Goal: Task Accomplishment & Management: Manage account settings

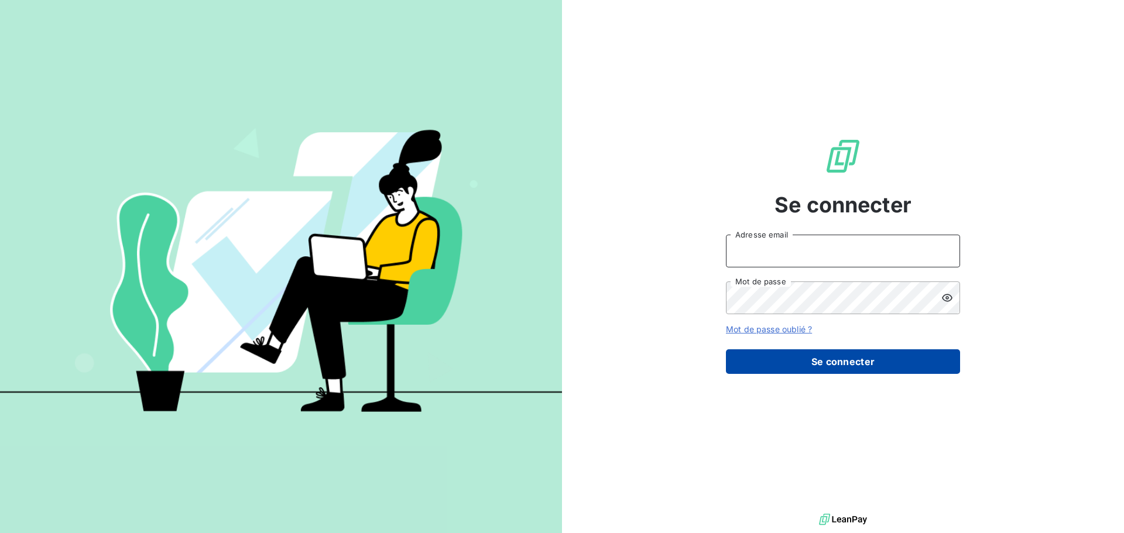
type input "[EMAIL_ADDRESS][DOMAIN_NAME]"
click at [789, 362] on button "Se connecter" at bounding box center [843, 361] width 234 height 25
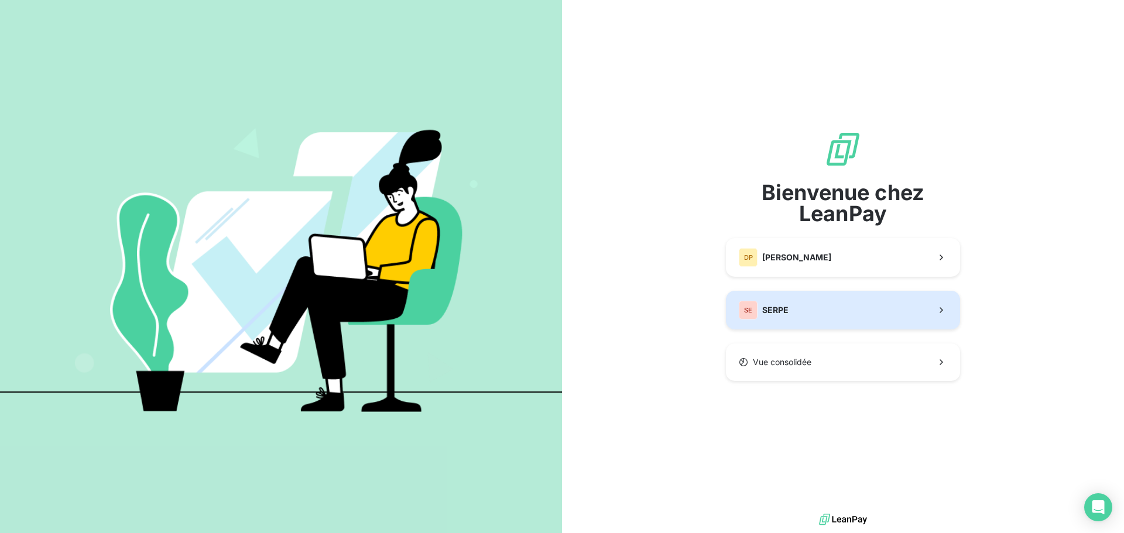
click at [852, 308] on button "SE SERPE" at bounding box center [843, 310] width 234 height 39
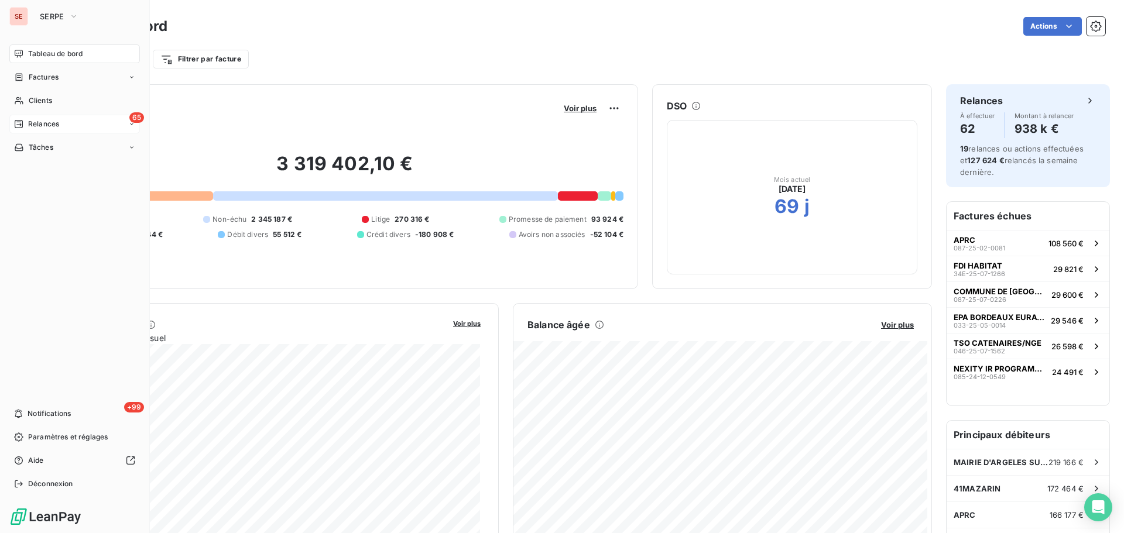
click at [59, 125] on span "Relances" at bounding box center [43, 124] width 31 height 11
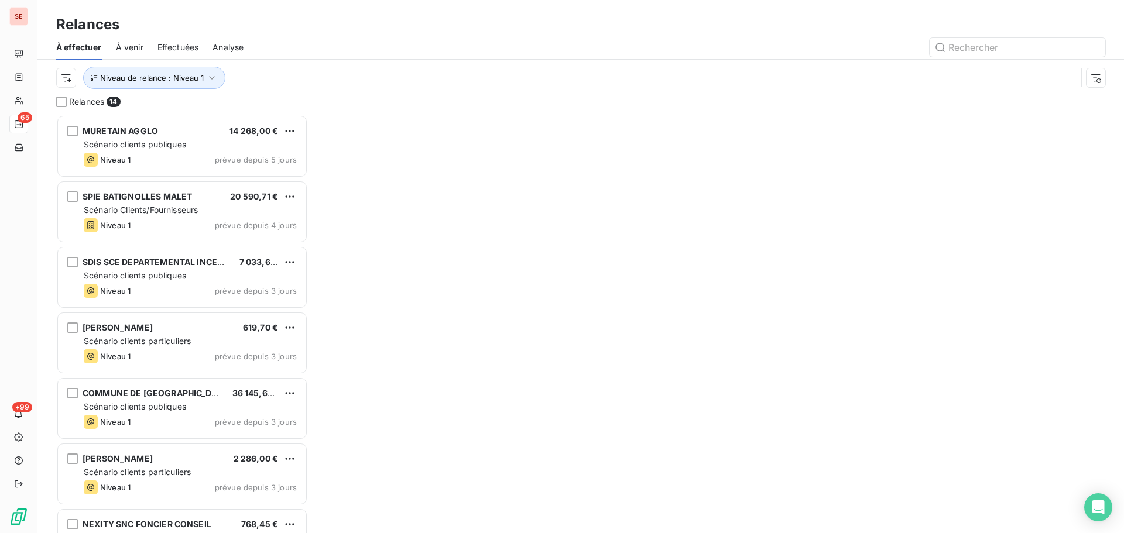
scroll to position [410, 243]
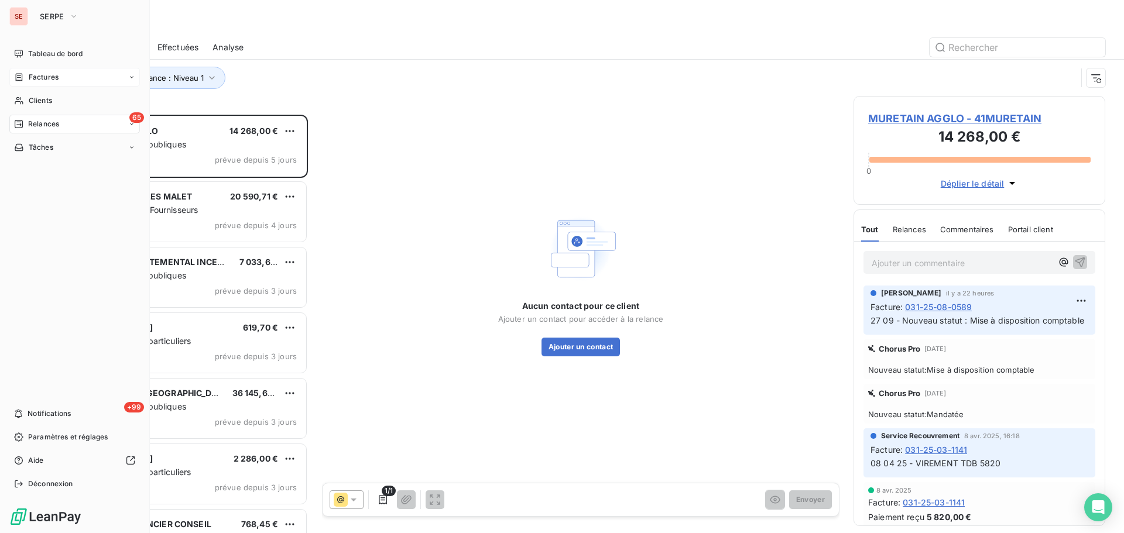
click at [38, 77] on span "Factures" at bounding box center [44, 77] width 30 height 11
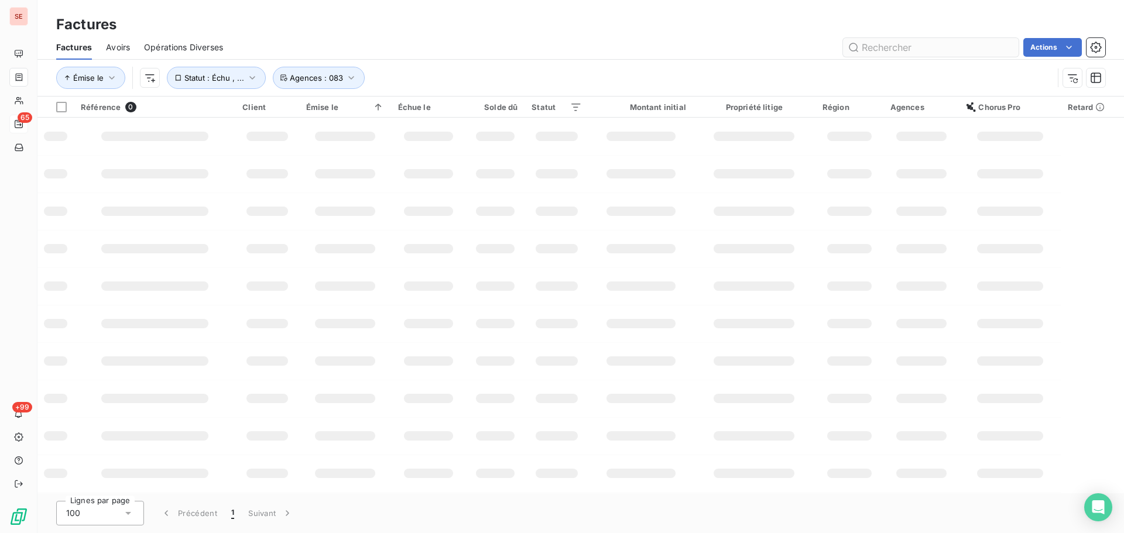
click at [974, 47] on input "text" at bounding box center [931, 47] width 176 height 19
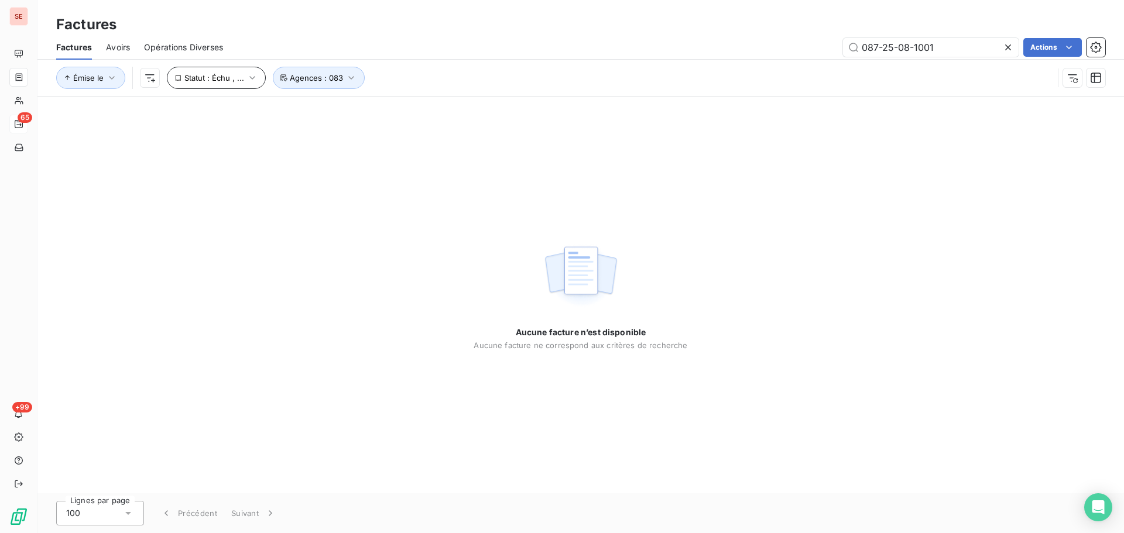
type input "087-25-08-1001"
click at [209, 80] on span "Statut : Échu , ..." at bounding box center [214, 77] width 60 height 9
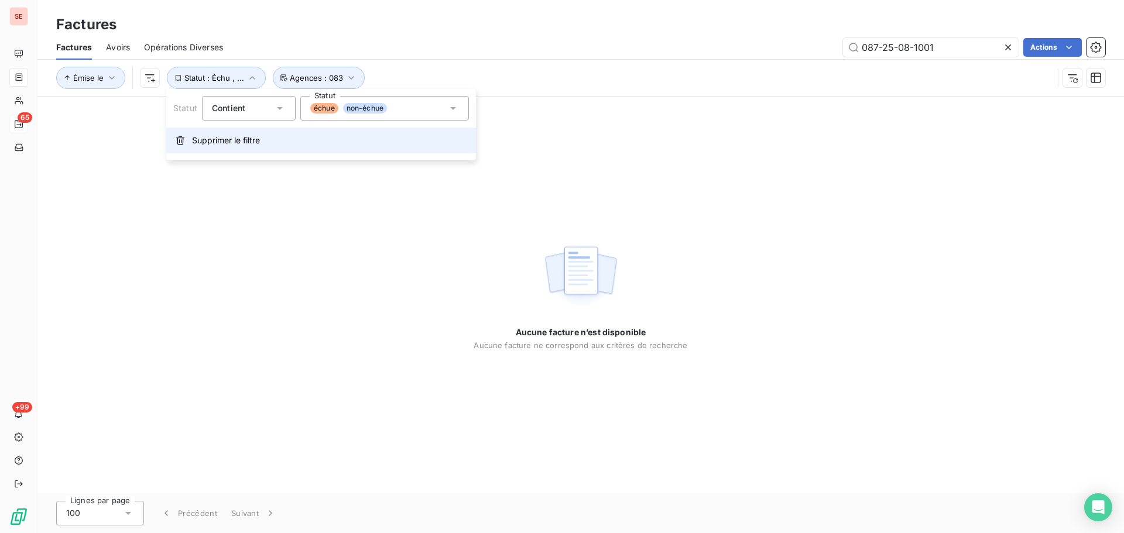
click at [235, 142] on span "Supprimer le filtre" at bounding box center [226, 141] width 68 height 12
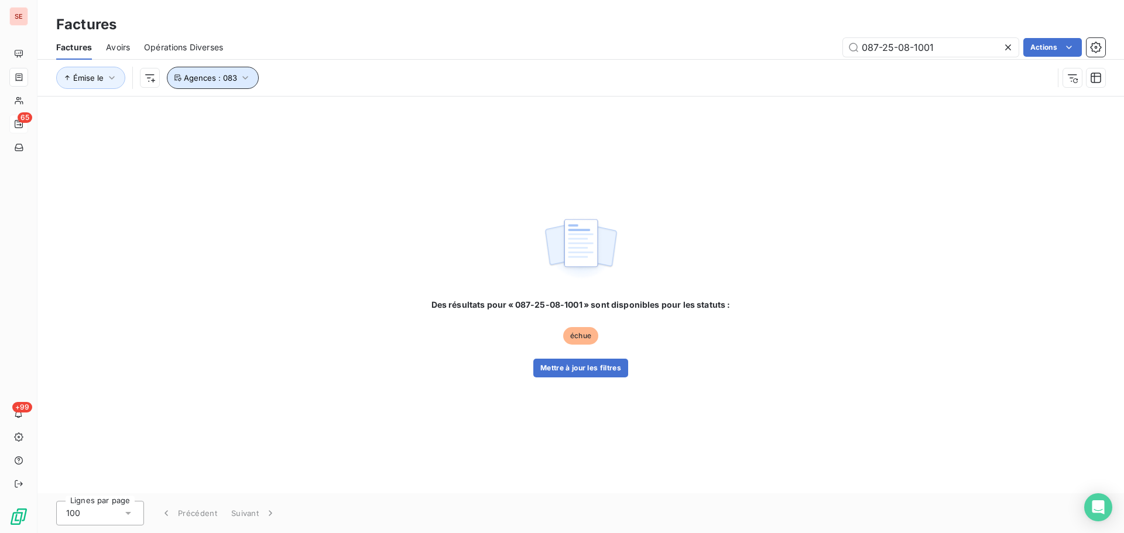
click at [216, 76] on span "Agences : 083" at bounding box center [210, 77] width 53 height 9
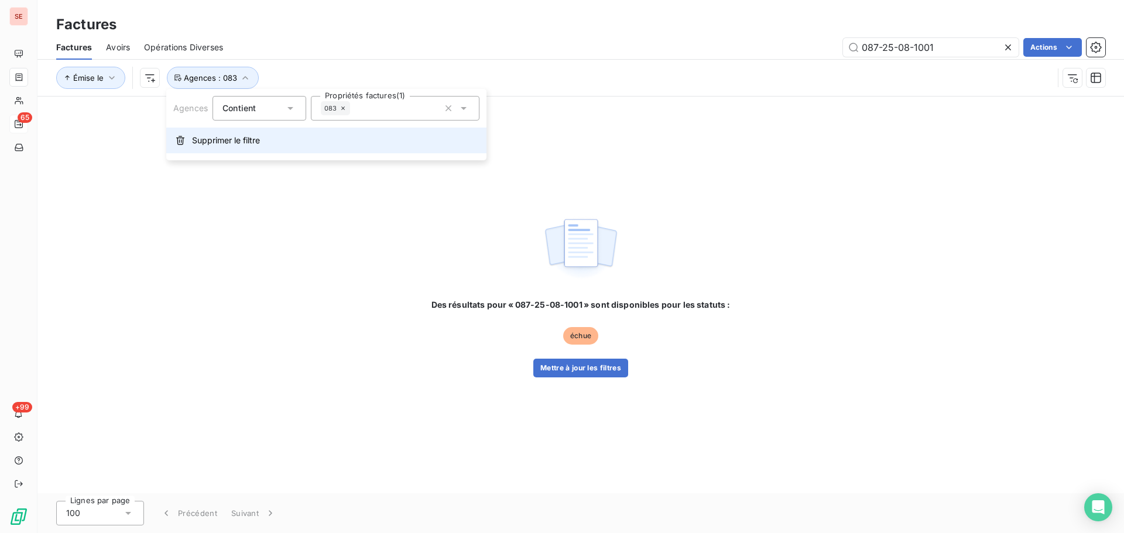
click at [234, 143] on span "Supprimer le filtre" at bounding box center [226, 141] width 68 height 12
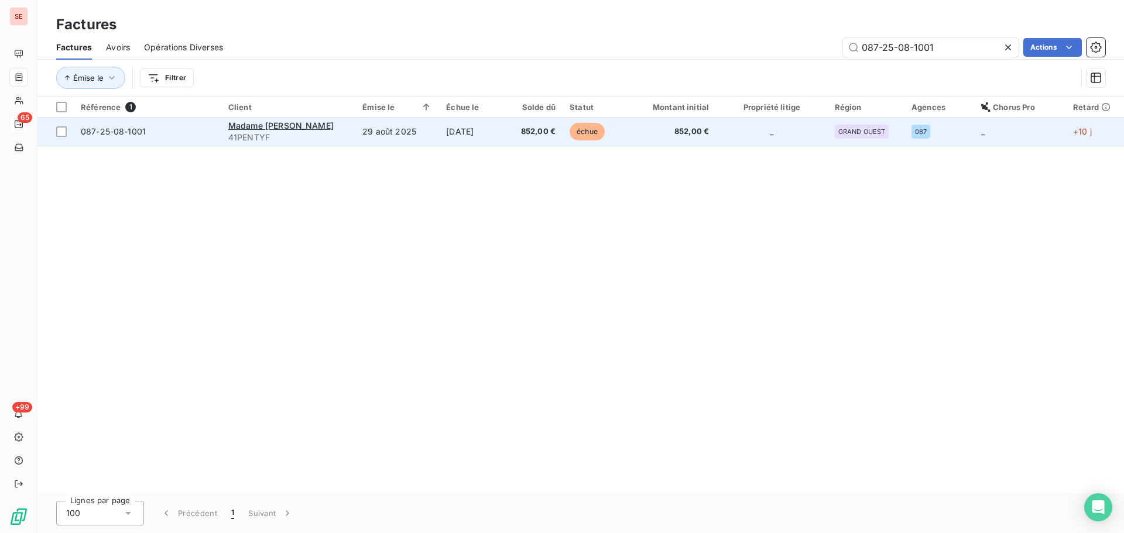
click at [489, 135] on td "[DATE]" at bounding box center [473, 132] width 68 height 28
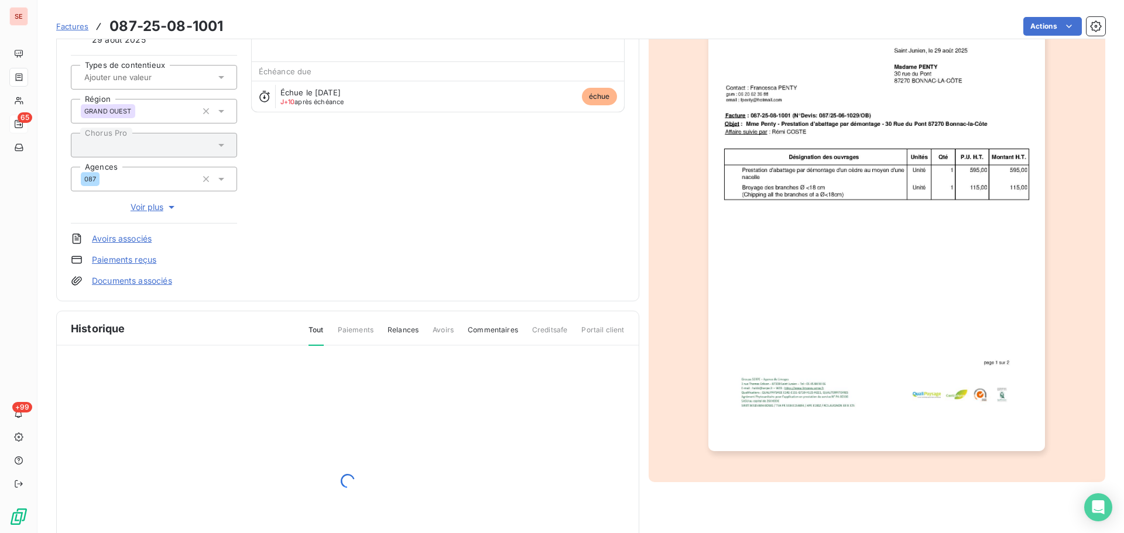
scroll to position [171, 0]
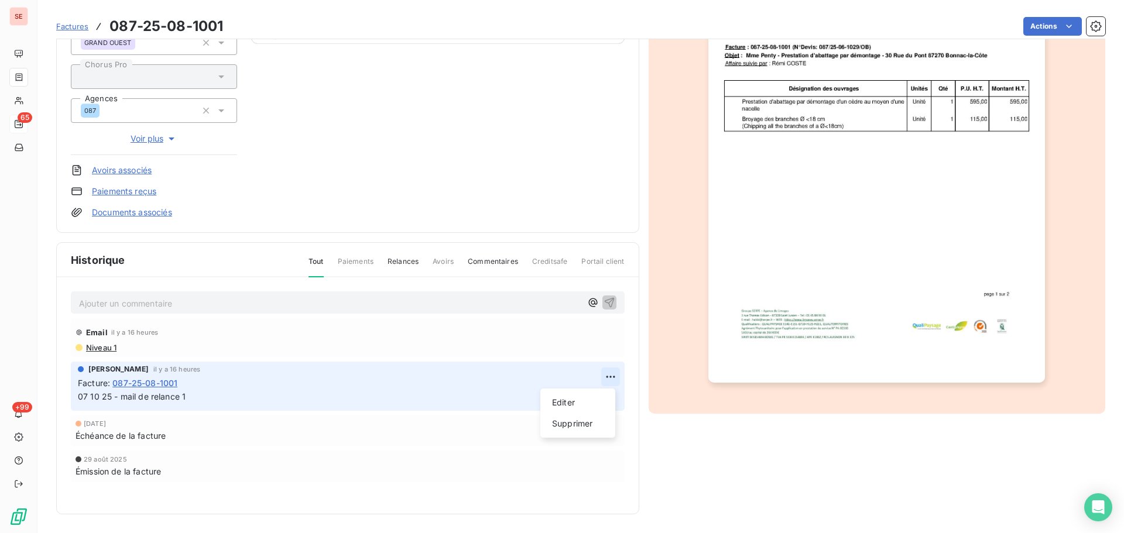
click at [607, 369] on html "SE 65 +99 Factures 087-25-08-1001 Actions Madame [PERSON_NAME] 41PENTYF Montant…" at bounding box center [562, 266] width 1124 height 533
click at [584, 403] on div "Editer" at bounding box center [578, 402] width 66 height 19
click at [76, 396] on div "[PERSON_NAME] il y a 16 heures Facture : 087-25-08-1001 07 10 25 - mail de rela…" at bounding box center [348, 386] width 554 height 49
click at [80, 398] on span "07 10 25 - mail de relance 1" at bounding box center [132, 397] width 108 height 10
click at [208, 400] on span "08 10 25 - retour suite 07 10 25 - mail de relance 1" at bounding box center [177, 397] width 198 height 10
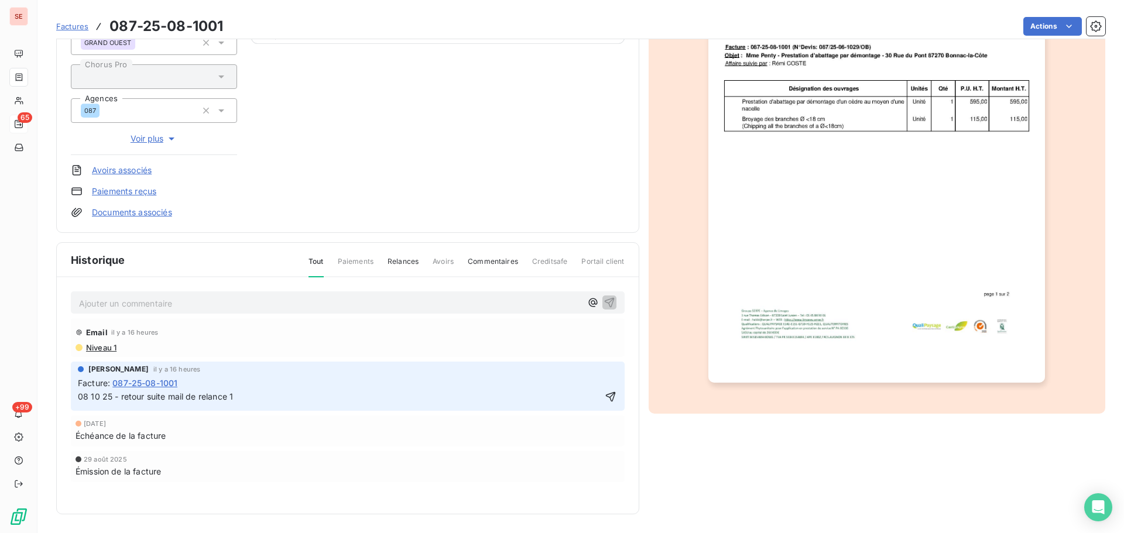
click at [279, 400] on p "08 10 25 - retour suite mail de relance 1" at bounding box center [339, 396] width 523 height 13
click at [293, 400] on p "08 10 25 - retour suite mail de relance 1 -" at bounding box center [339, 396] width 523 height 13
click at [612, 395] on button "button" at bounding box center [611, 397] width 14 height 14
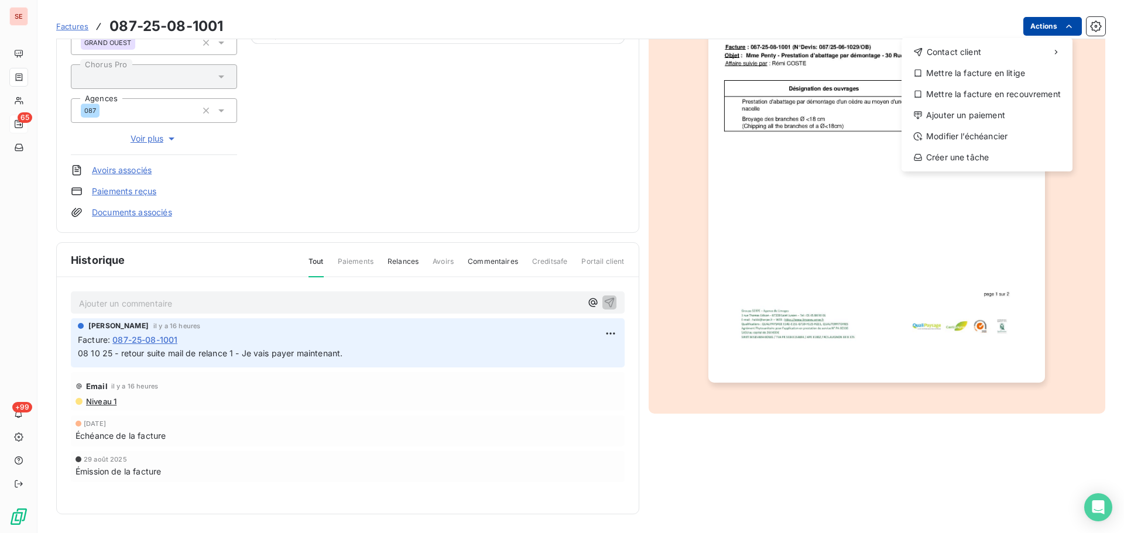
click at [1020, 24] on html "SE 65 +99 Factures [PHONE_NUMBER] Actions Contact client Mettre la facture en l…" at bounding box center [562, 266] width 1124 height 533
click at [983, 119] on div "Ajouter un paiement" at bounding box center [987, 115] width 162 height 19
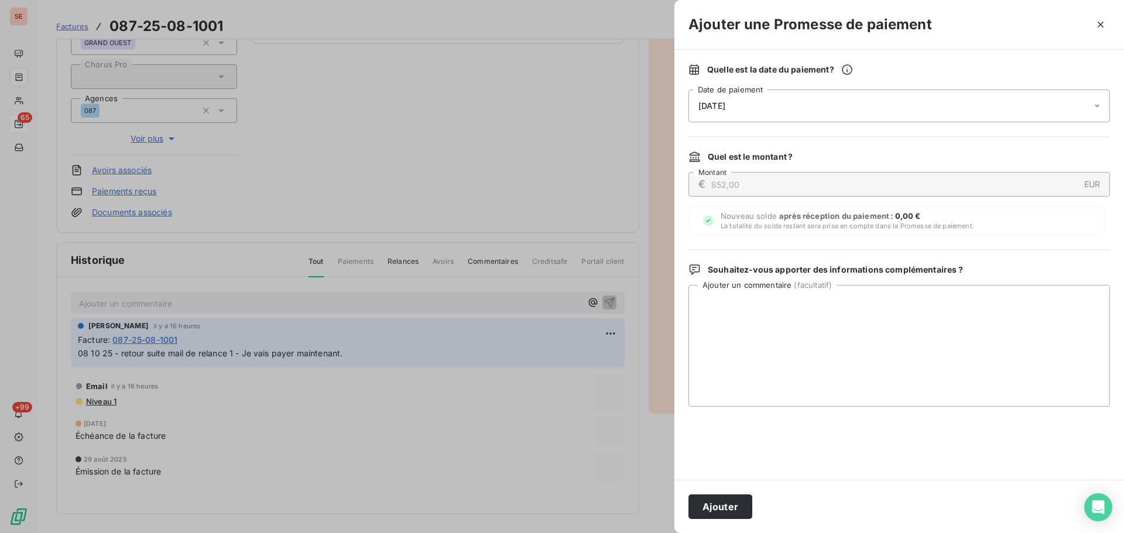
click at [884, 100] on div "[DATE]" at bounding box center [898, 106] width 421 height 33
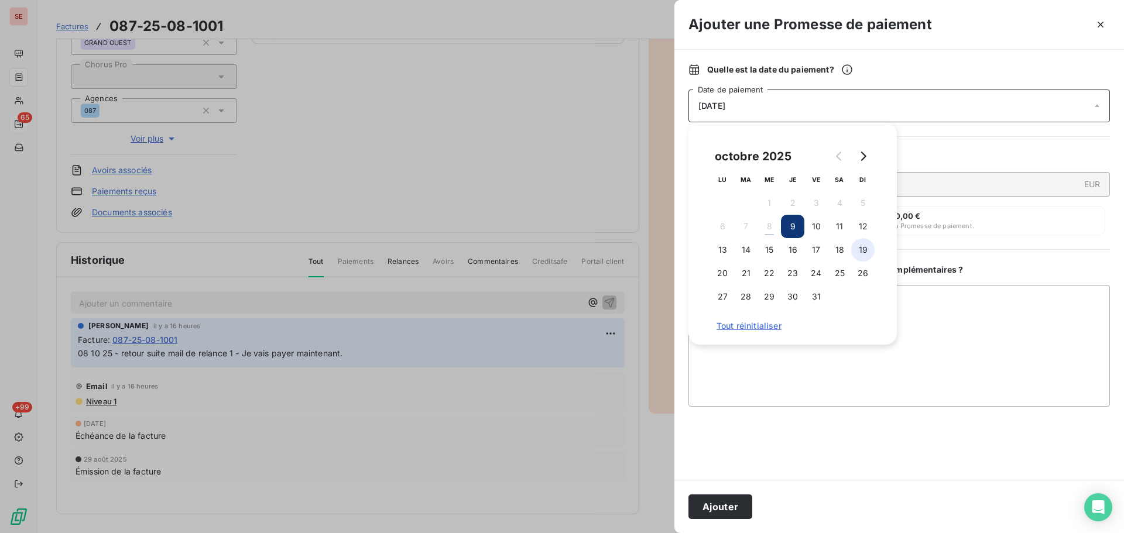
click at [861, 249] on button "19" at bounding box center [862, 249] width 23 height 23
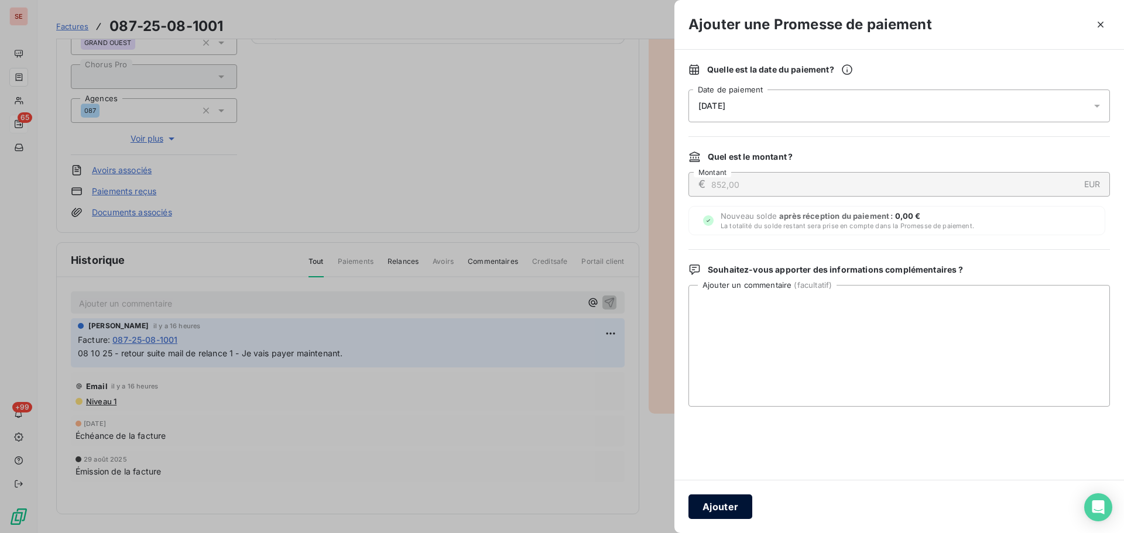
click at [720, 509] on button "Ajouter" at bounding box center [720, 507] width 64 height 25
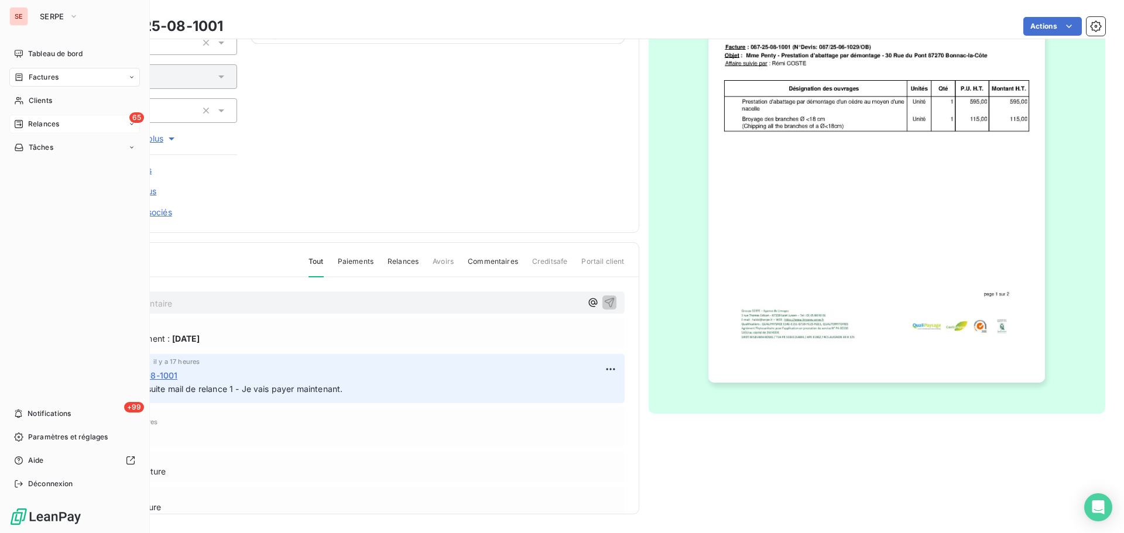
click at [37, 82] on span "Factures" at bounding box center [44, 77] width 30 height 11
click at [67, 486] on span "Déconnexion" at bounding box center [50, 484] width 45 height 11
